Goal: Transaction & Acquisition: Purchase product/service

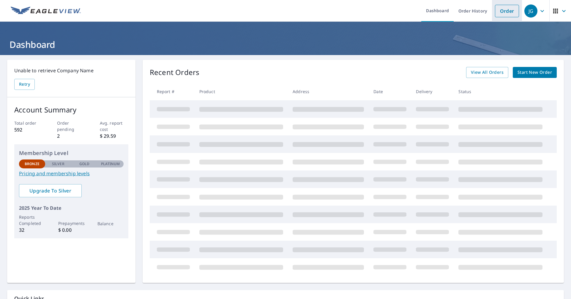
click at [496, 9] on link "Order" at bounding box center [507, 11] width 24 height 12
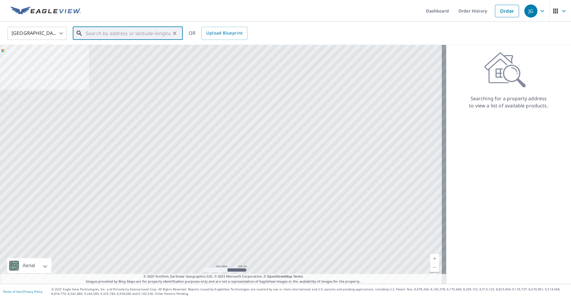
click at [89, 34] on input "text" at bounding box center [128, 33] width 85 height 17
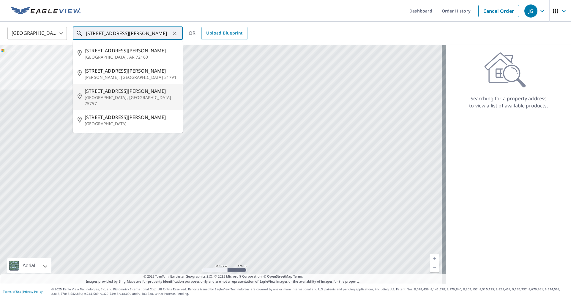
click at [105, 91] on span "[STREET_ADDRESS][PERSON_NAME]" at bounding box center [131, 90] width 93 height 7
type input "[STREET_ADDRESS][PERSON_NAME][PERSON_NAME]"
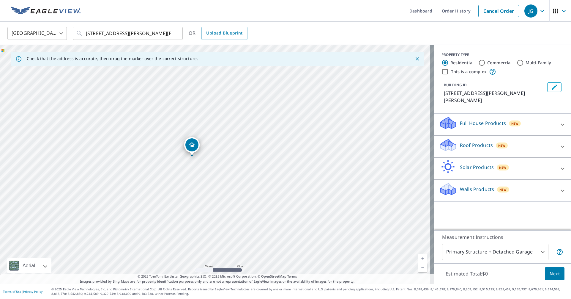
drag, startPoint x: 98, startPoint y: 147, endPoint x: 247, endPoint y: 139, distance: 148.8
click at [247, 139] on div "[STREET_ADDRESS][PERSON_NAME][PERSON_NAME]" at bounding box center [217, 164] width 434 height 239
drag, startPoint x: 194, startPoint y: 144, endPoint x: 196, endPoint y: 152, distance: 8.2
click at [469, 141] on p "Roof Products" at bounding box center [476, 144] width 33 height 7
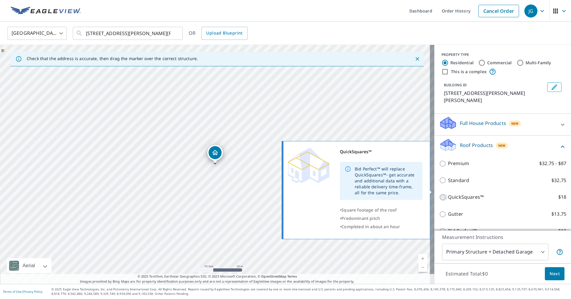
click at [441, 193] on input "QuickSquares™ $18" at bounding box center [443, 196] width 9 height 7
checkbox input "true"
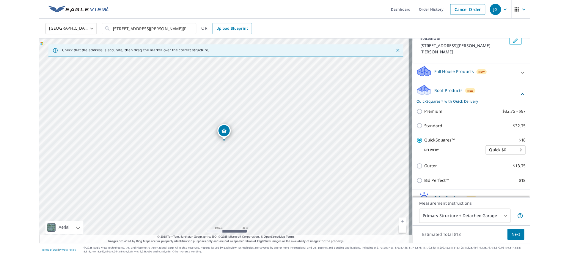
scroll to position [68, 0]
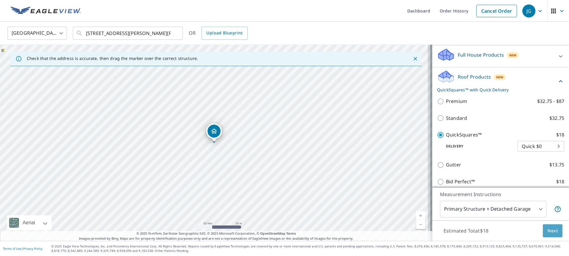
click at [547, 228] on span "Next" at bounding box center [552, 231] width 10 height 7
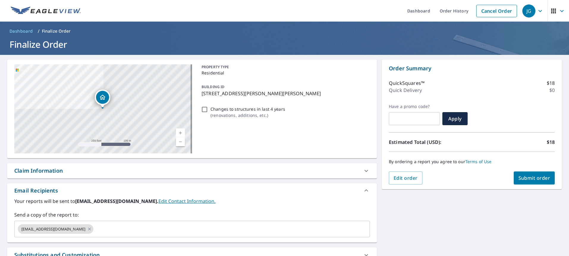
click at [513, 174] on button "Submit order" at bounding box center [533, 178] width 41 height 13
